Goal: Find specific page/section: Find specific page/section

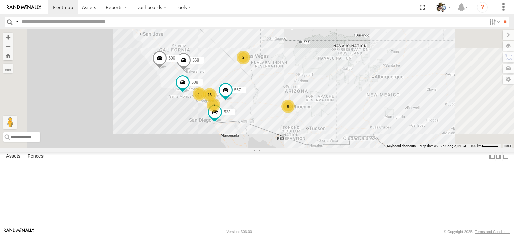
drag, startPoint x: 266, startPoint y: 136, endPoint x: 292, endPoint y: 109, distance: 37.4
click at [292, 109] on div "484 568 600 16 8 508 9 3 2 533 567" at bounding box center [257, 88] width 514 height 119
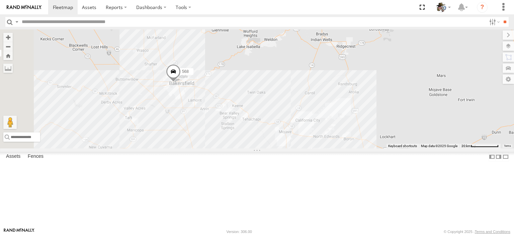
drag, startPoint x: 273, startPoint y: 98, endPoint x: 319, endPoint y: 122, distance: 51.7
click at [319, 122] on div "484 568 600 508 533 567 588 581 482 599 441" at bounding box center [257, 88] width 514 height 119
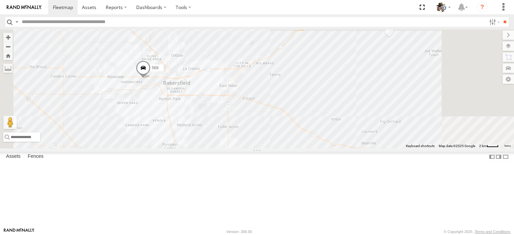
drag, startPoint x: 244, startPoint y: 138, endPoint x: 269, endPoint y: 131, distance: 26.1
click at [276, 133] on div "484 568 600 508 533 567 588 581 482 599 441" at bounding box center [257, 88] width 514 height 119
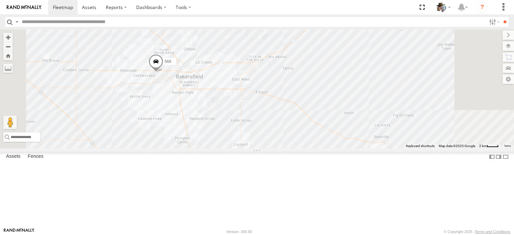
click at [163, 72] on span at bounding box center [156, 63] width 15 height 18
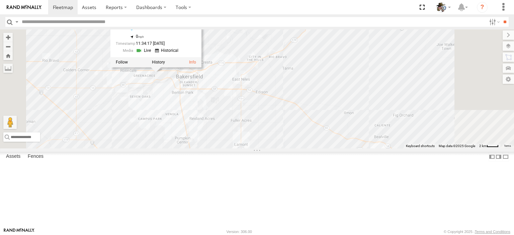
click at [375, 77] on div "484 568 600 508 533 567 588 581 482 599 441 568 Rialto BKF 35.38071 , -119.0893…" at bounding box center [257, 88] width 514 height 119
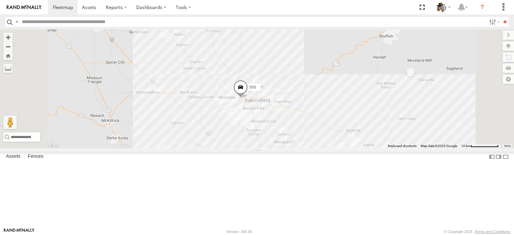
drag, startPoint x: 439, startPoint y: 88, endPoint x: 432, endPoint y: 129, distance: 41.7
click at [432, 129] on div "484 568 600 508 533 567 588 581 482 599 441" at bounding box center [257, 88] width 514 height 119
